Goal: Complete application form: Complete application form

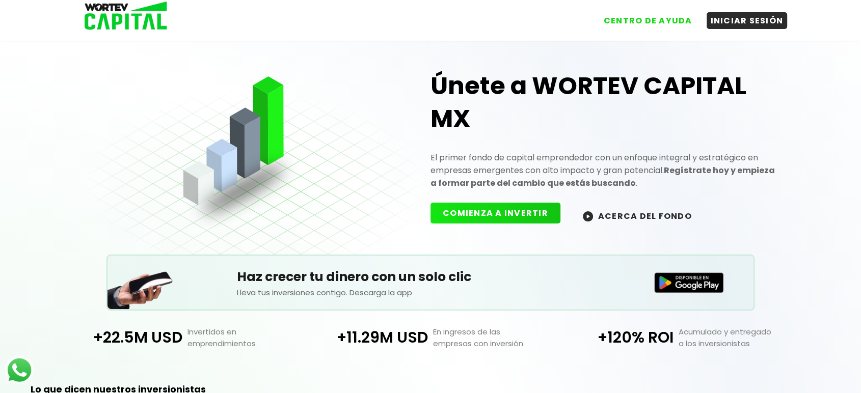
click at [494, 211] on button "COMIENZA A INVERTIR" at bounding box center [495, 213] width 130 height 21
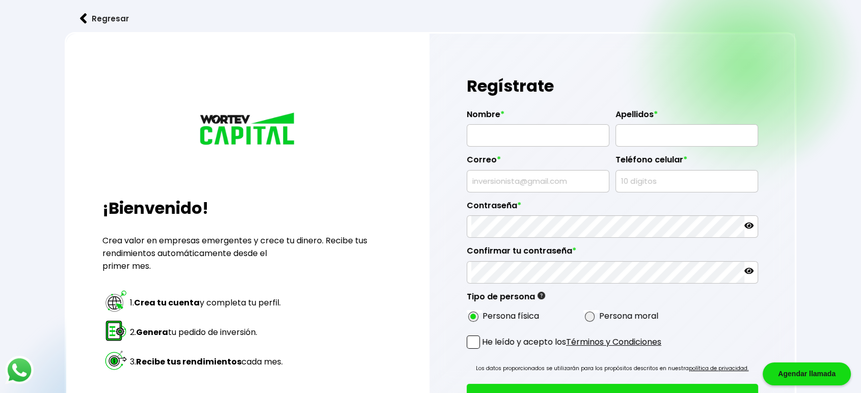
type input "[PERSON_NAME]"
type input "diwycina@mailinator.com"
type input "2949474424"
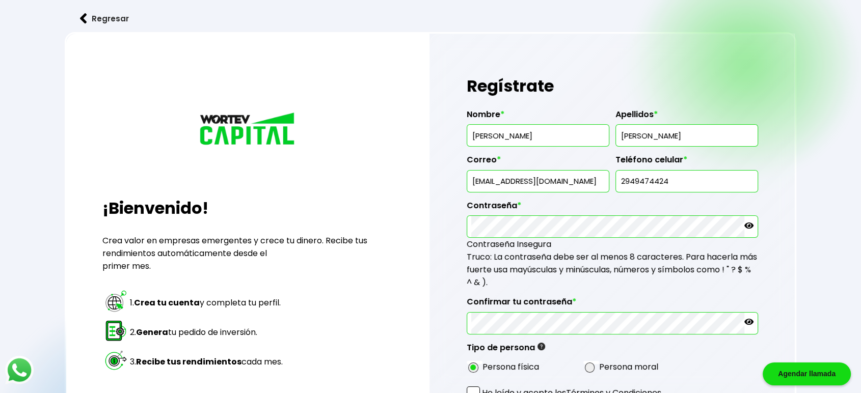
click at [527, 188] on input "diwycina@mailinator.com" at bounding box center [537, 181] width 133 height 21
type input "[EMAIL_ADDRESS][DOMAIN_NAME]"
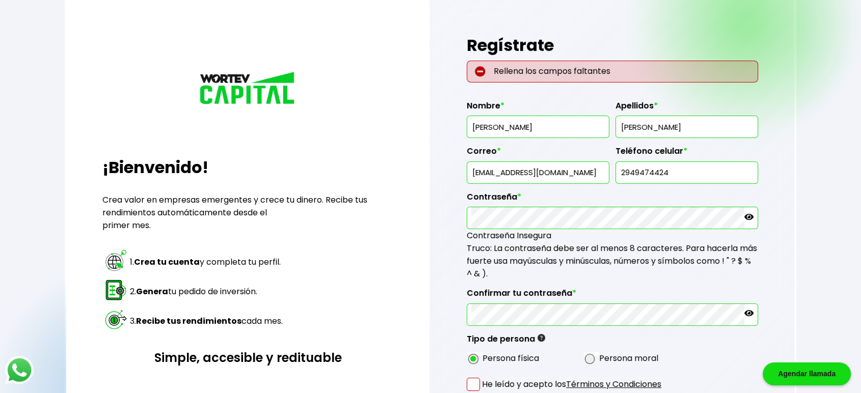
scroll to position [94, 0]
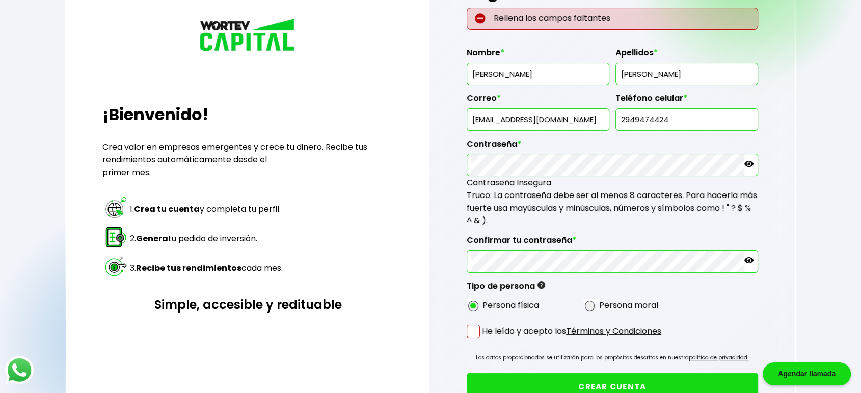
click at [476, 333] on span at bounding box center [472, 331] width 13 height 13
click at [484, 339] on input "He leído y acepto los Términos y Condiciones" at bounding box center [484, 339] width 0 height 0
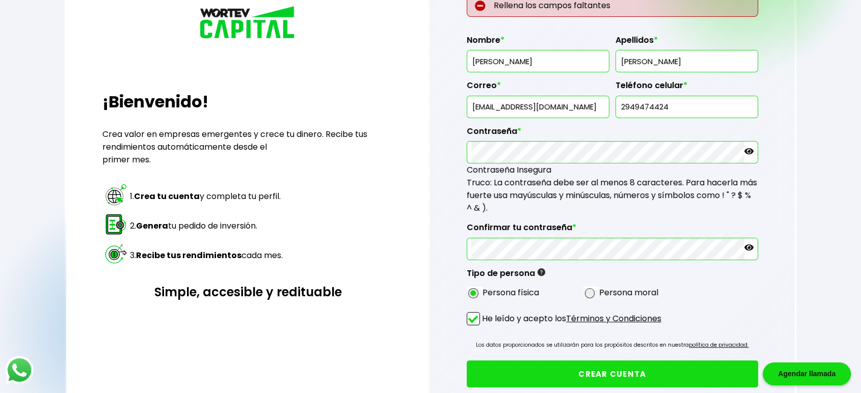
scroll to position [170, 0]
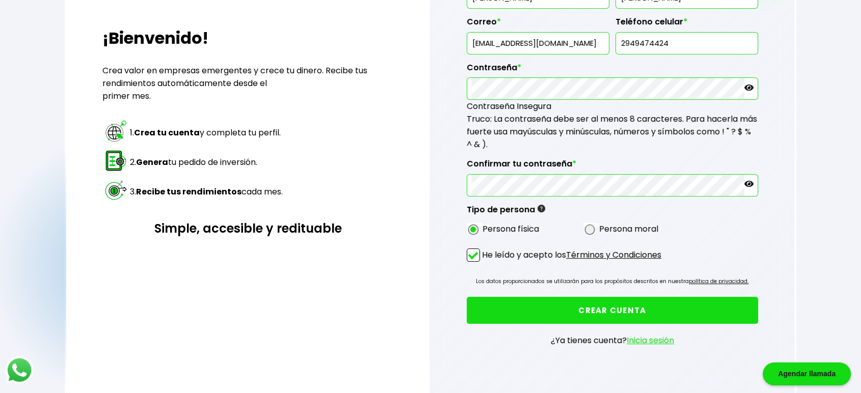
click at [622, 300] on button "CREAR CUENTA" at bounding box center [611, 310] width 291 height 27
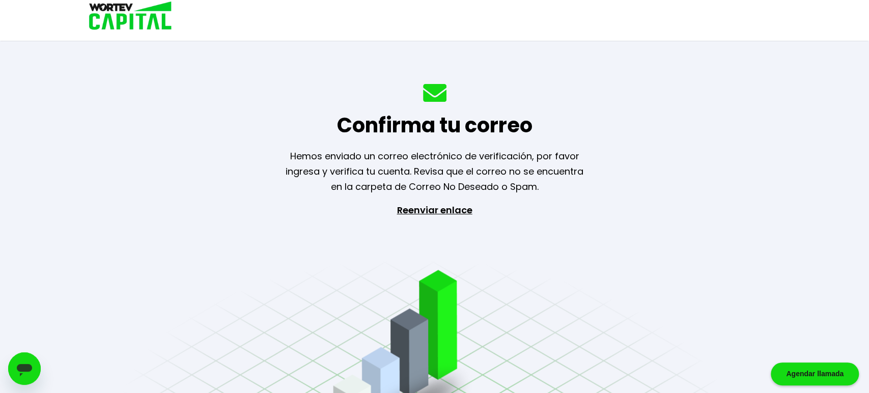
click at [137, 7] on img at bounding box center [126, 16] width 97 height 33
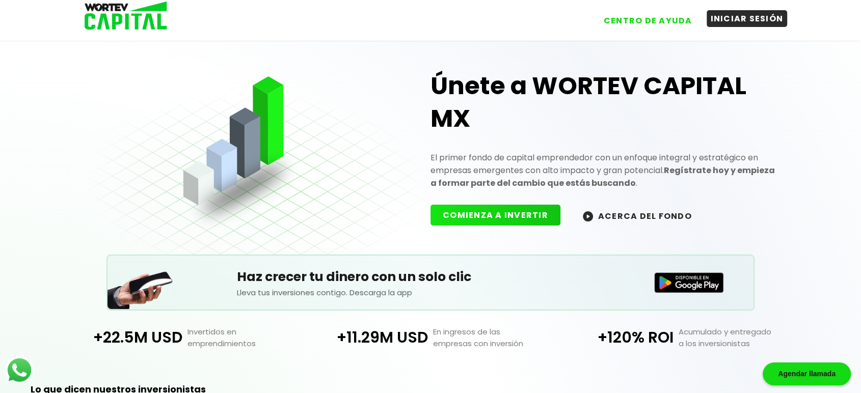
click at [729, 16] on button "INICIAR SESIÓN" at bounding box center [746, 18] width 81 height 17
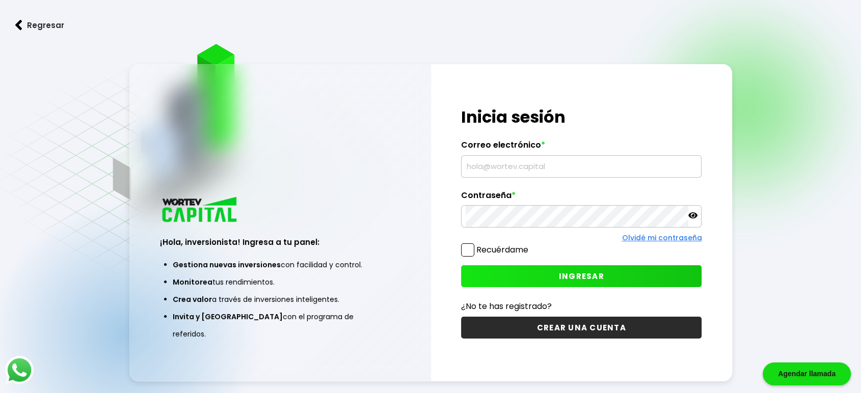
click at [509, 165] on input "text" at bounding box center [580, 166] width 231 height 21
type input "[EMAIL_ADDRESS][DOMAIN_NAME]"
click at [467, 250] on span at bounding box center [467, 249] width 13 height 13
click at [530, 245] on input "Recuérdame" at bounding box center [530, 245] width 0 height 0
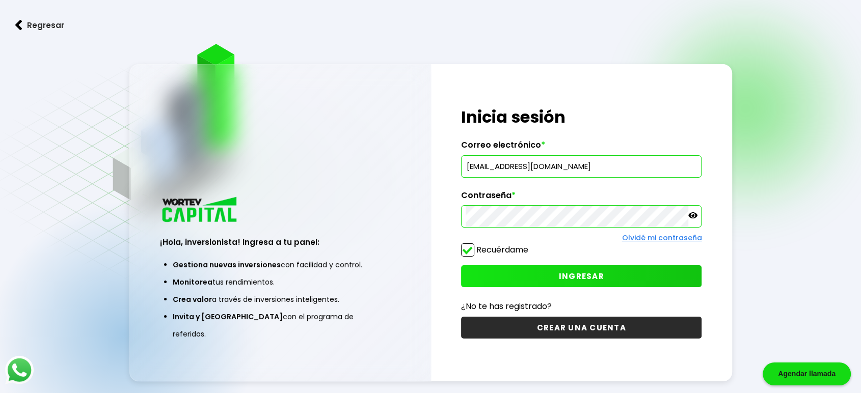
click at [569, 260] on div "Recuérdame" at bounding box center [581, 252] width 240 height 18
click at [570, 265] on div "¡Hola, inversionista! Ingresa tus credenciales para iniciar sesión Inicia sesió…" at bounding box center [581, 223] width 301 height 318
click at [571, 269] on button "INGRESAR" at bounding box center [581, 276] width 240 height 22
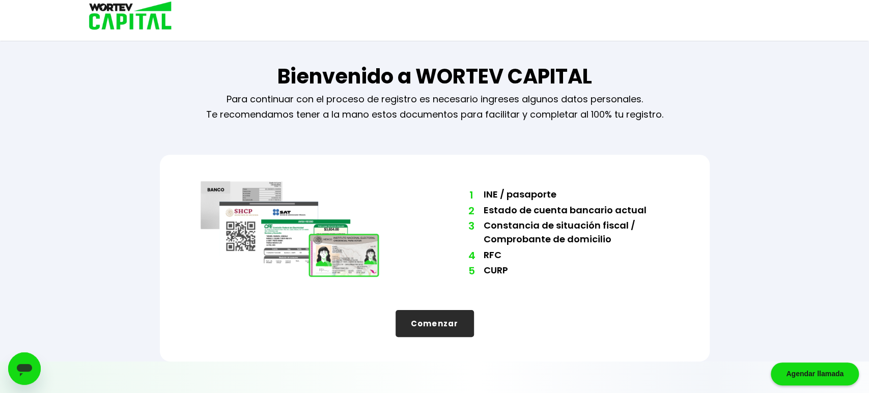
click at [431, 329] on button "Comenzar" at bounding box center [435, 323] width 78 height 27
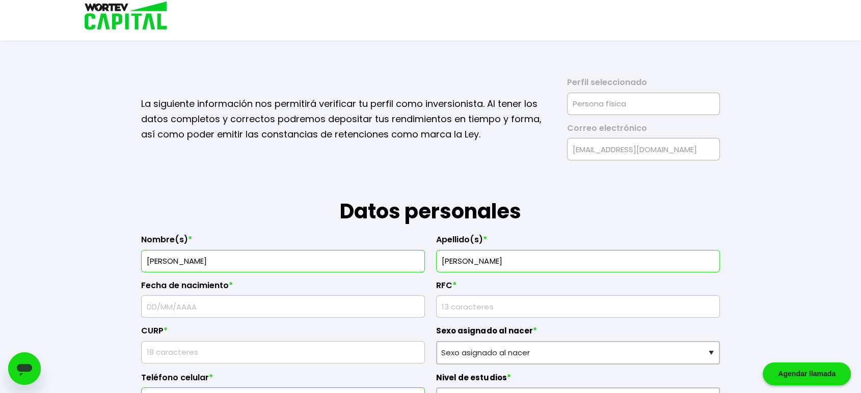
type input "[PERSON_NAME]"
type input "16/"
type input "PLSA8909166Y7"
type input "XSSA890916HI7WFR08"
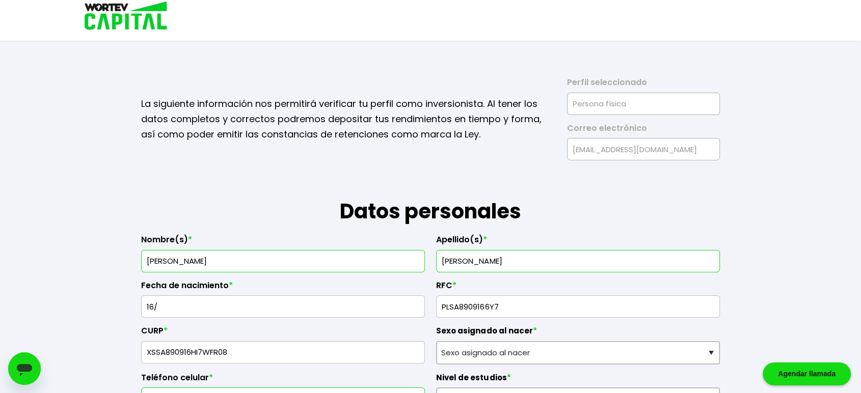
type input "7171497536"
type input "Non quia earum offic"
type input "46235"
type input "Quia quia ad quisqua"
type input "Animi porro et cum"
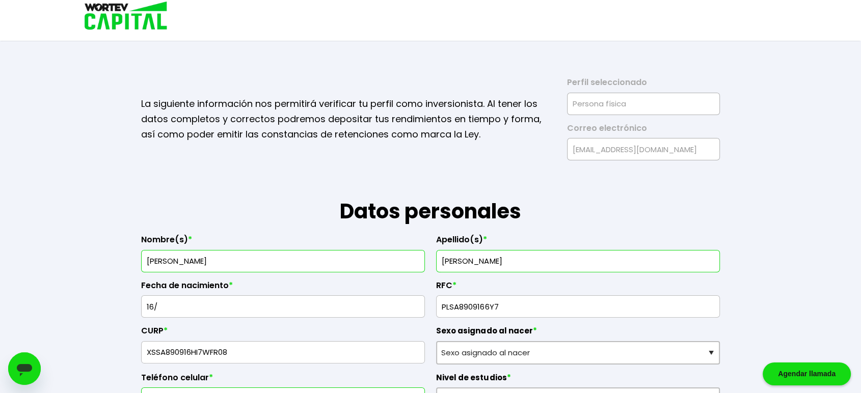
type input "Est consectetur labo"
type input "Asperiores nisi aut"
type input "786525745754096900"
type input "[PERSON_NAME]"
type input "[EMAIL_ADDRESS][DOMAIN_NAME]"
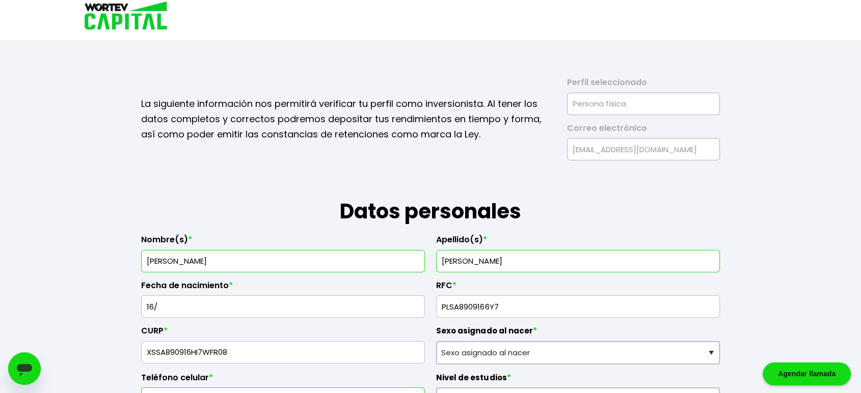
type input "5182793406"
radio input "true"
select select "Mujer"
select select "Secundaria"
select select "BC"
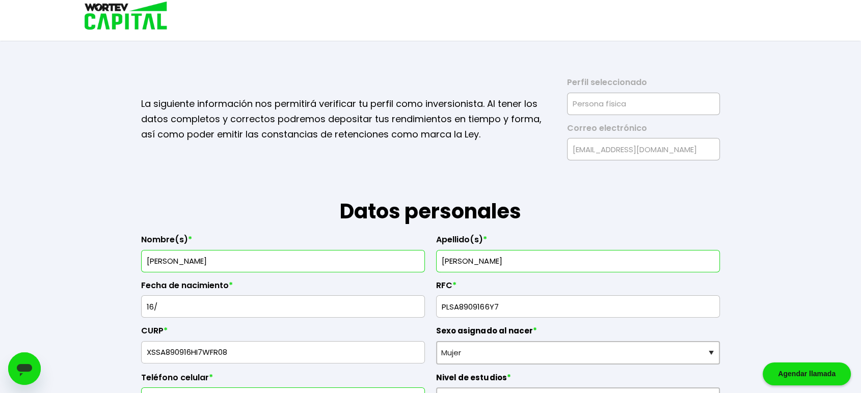
select select "Bankaool"
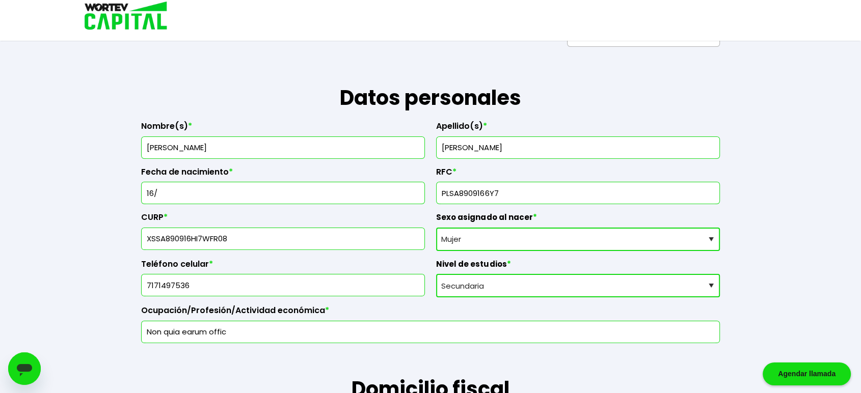
scroll to position [264, 0]
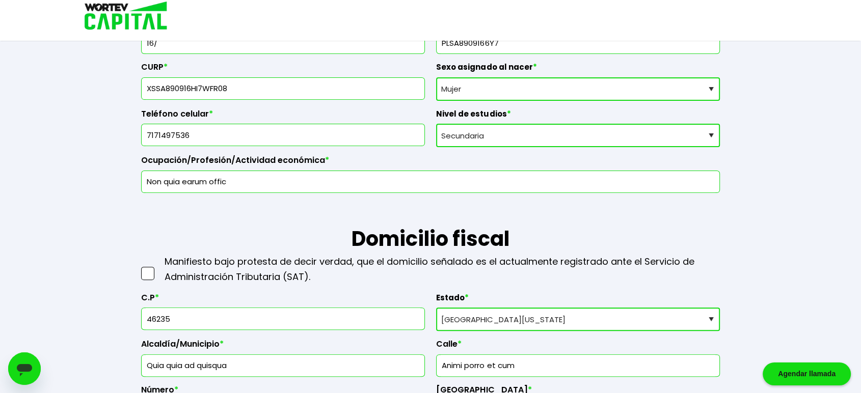
select select "[PERSON_NAME]"
type input "[GEOGRAPHIC_DATA]"
type input "San [PERSON_NAME] del [PERSON_NAME]"
click at [286, 48] on input "16/" at bounding box center [283, 42] width 274 height 21
type input "[DATE]"
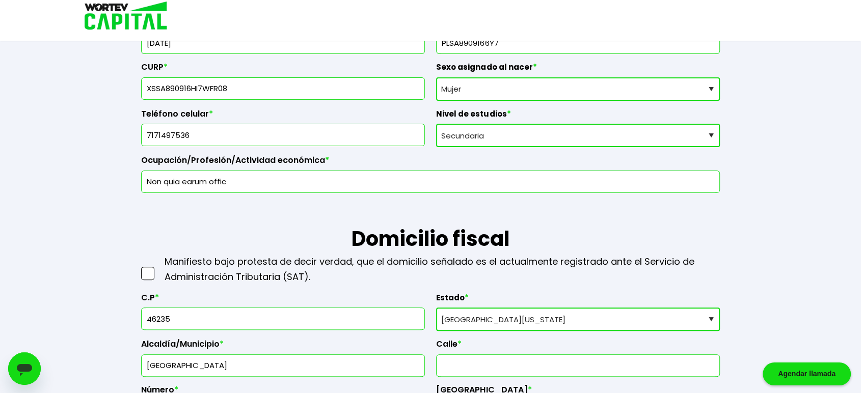
click at [461, 83] on select "Sexo asignado al nacer Hombre Mujer Prefiero no contestar" at bounding box center [578, 88] width 284 height 23
select select "Hombre"
click at [436, 77] on select "Sexo asignado al nacer Hombre Mujer Prefiero no contestar" at bounding box center [578, 88] width 284 height 23
click at [150, 270] on span at bounding box center [147, 273] width 13 height 13
click at [158, 268] on input "checkbox" at bounding box center [158, 268] width 0 height 0
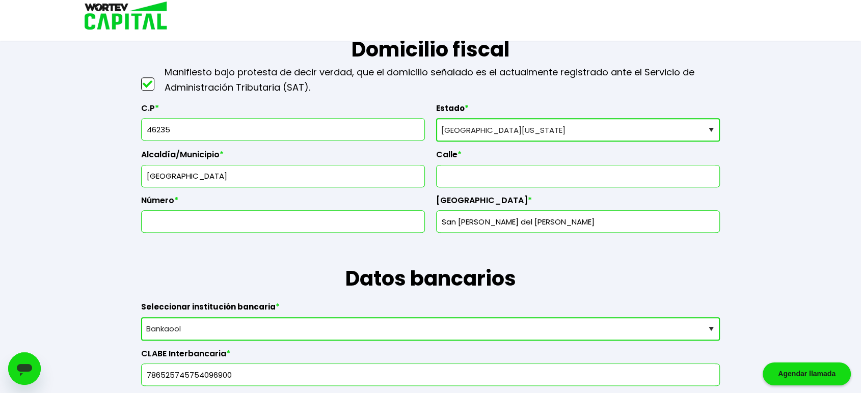
scroll to position [452, 0]
click at [459, 182] on input "text" at bounding box center [577, 177] width 274 height 21
type input "2"
click at [182, 223] on input "text" at bounding box center [283, 222] width 274 height 21
type input "234"
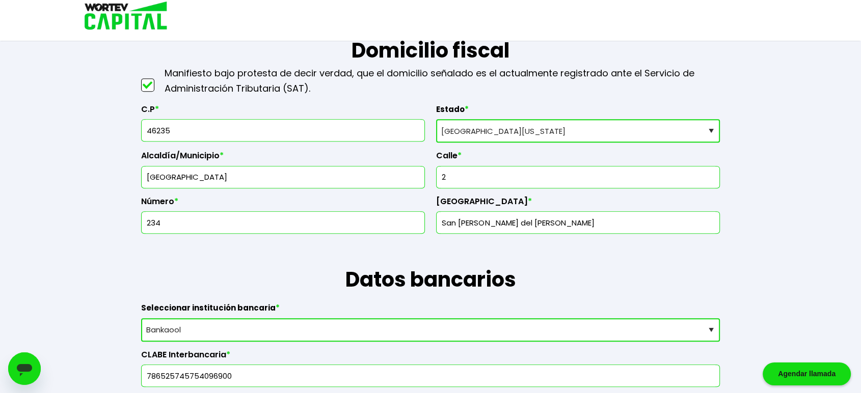
click at [599, 223] on input "San [PERSON_NAME] del [PERSON_NAME]" at bounding box center [577, 222] width 274 height 21
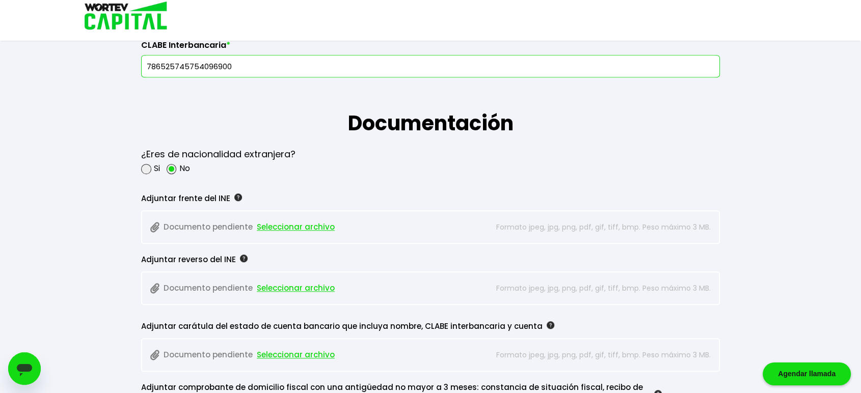
scroll to position [792, 0]
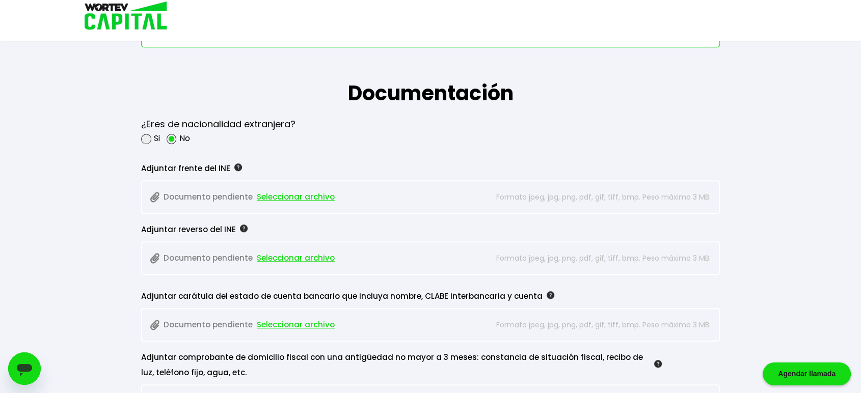
click at [319, 199] on span "Seleccionar archivo" at bounding box center [296, 196] width 78 height 15
click at [283, 252] on span "Seleccionar archivo" at bounding box center [296, 258] width 78 height 15
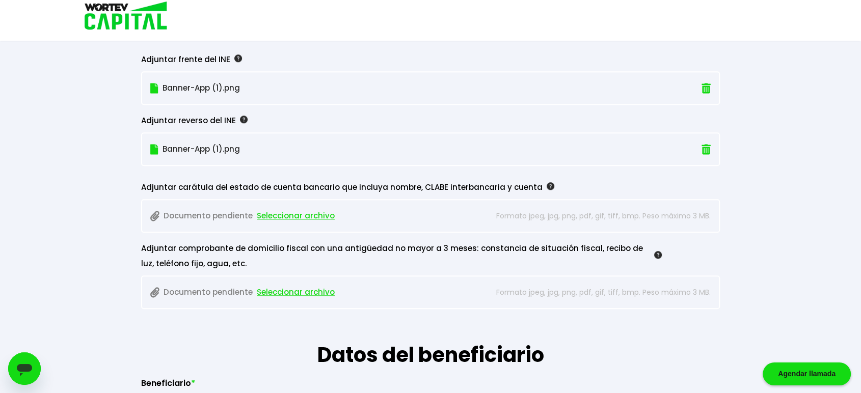
scroll to position [924, 0]
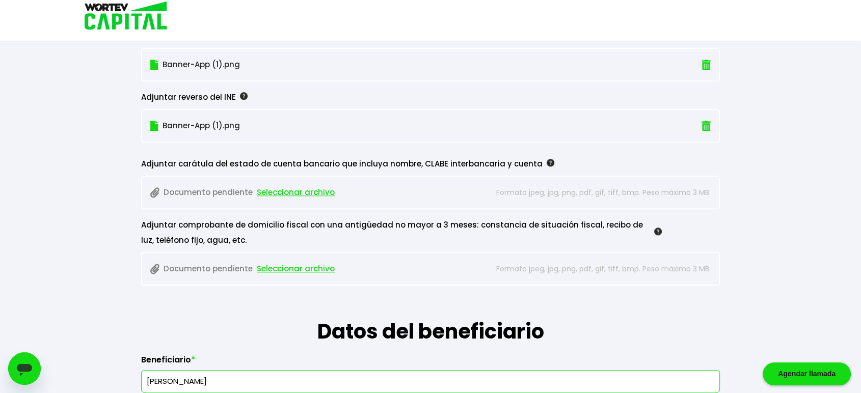
click at [290, 186] on span "Seleccionar archivo" at bounding box center [296, 192] width 78 height 15
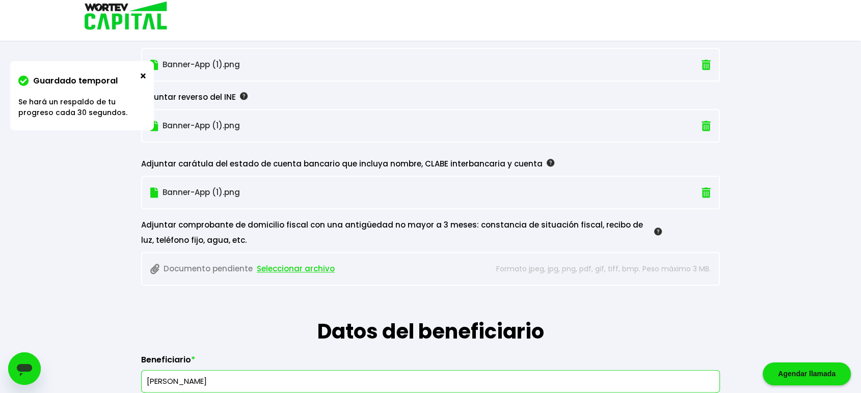
click at [267, 263] on span "Seleccionar archivo" at bounding box center [296, 268] width 78 height 15
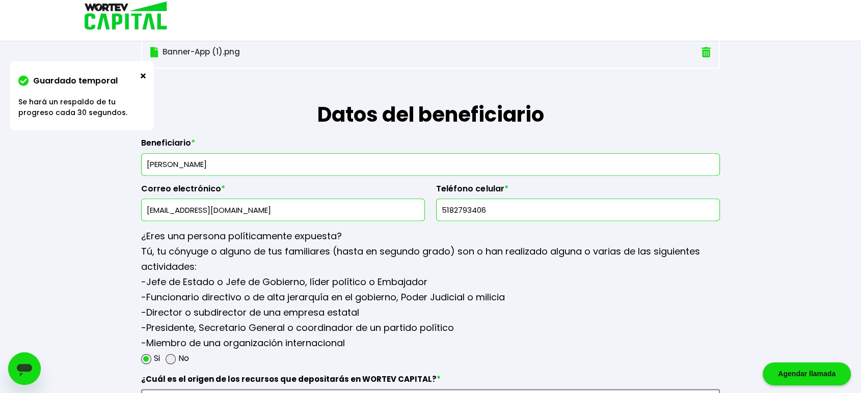
scroll to position [1226, 0]
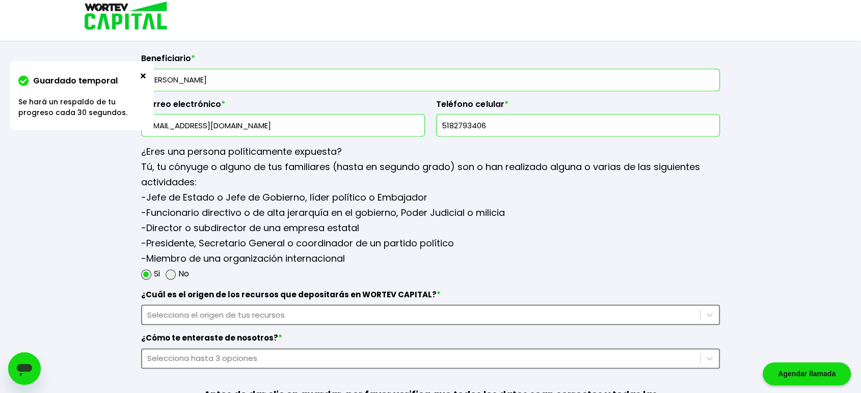
click at [250, 317] on div "Selecciona el origen de tus recursos" at bounding box center [430, 314] width 578 height 20
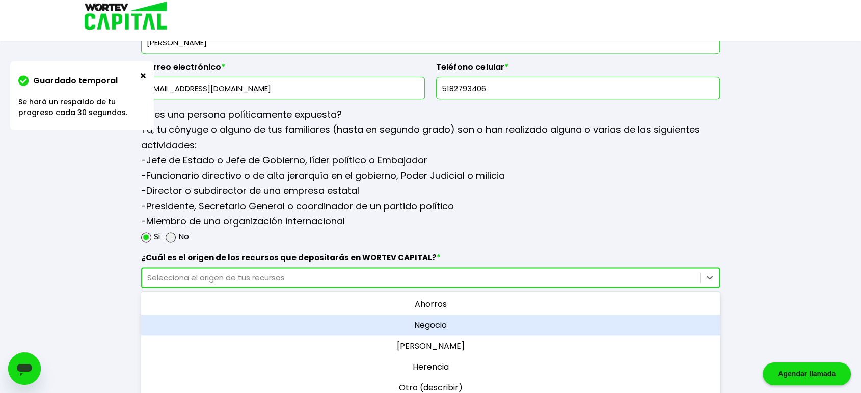
scroll to position [1268, 0]
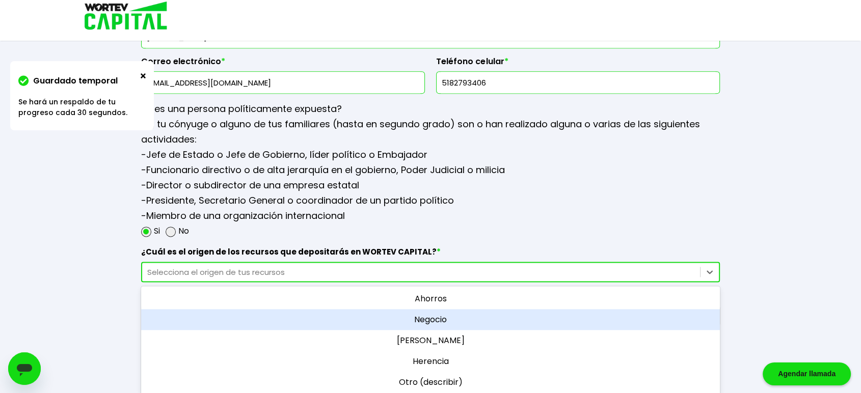
click at [426, 312] on div "Negocio" at bounding box center [430, 319] width 578 height 21
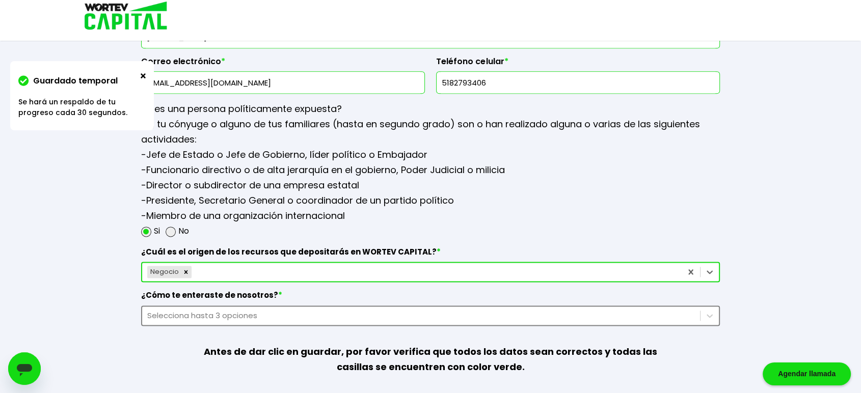
click at [248, 317] on div "Selecciona hasta 3 opciones" at bounding box center [430, 316] width 578 height 20
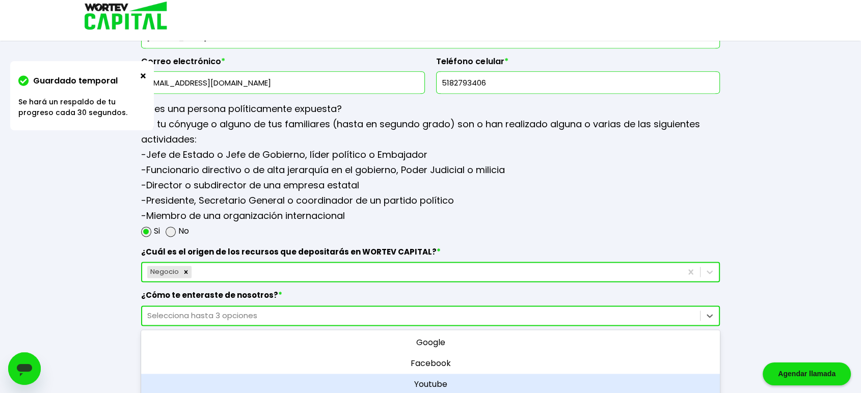
scroll to position [1323, 0]
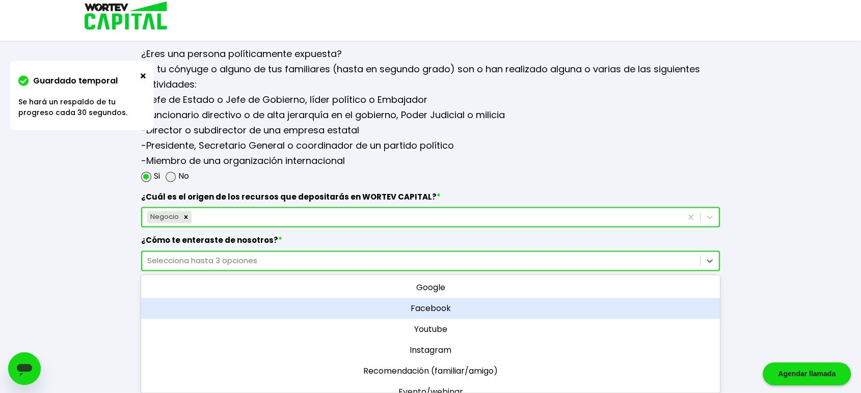
click at [473, 308] on div "Facebook" at bounding box center [430, 308] width 578 height 21
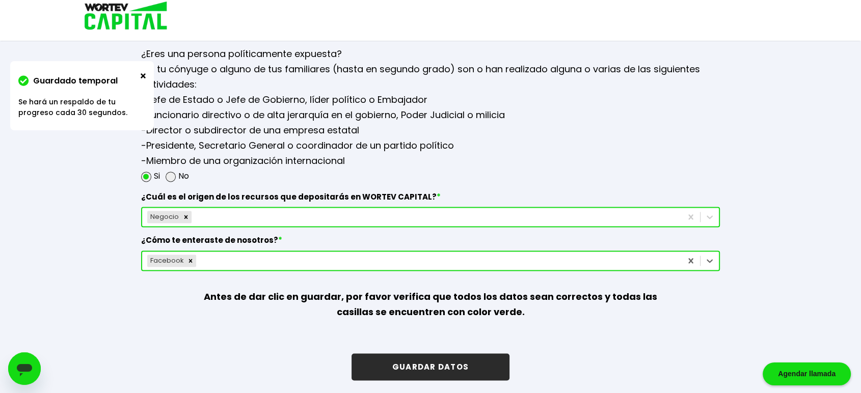
click at [440, 358] on button "GUARDAR DATOS" at bounding box center [430, 366] width 158 height 27
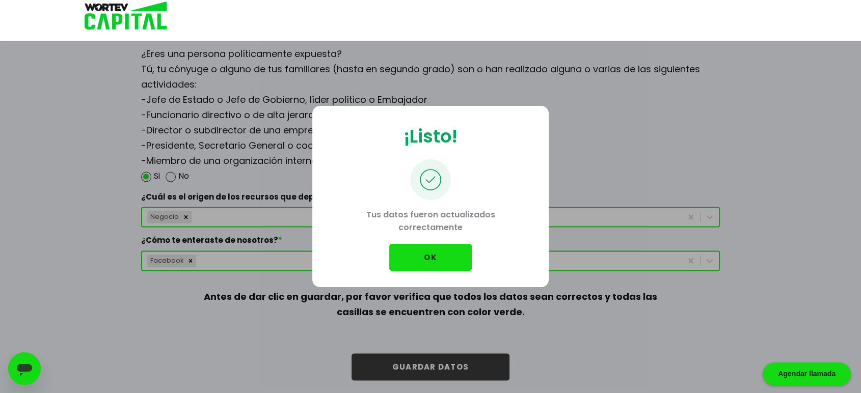
click at [542, 196] on div "¡Listo! Tus datos fueron actualizados correctamente OK" at bounding box center [430, 196] width 236 height 181
